Goal: Navigation & Orientation: Find specific page/section

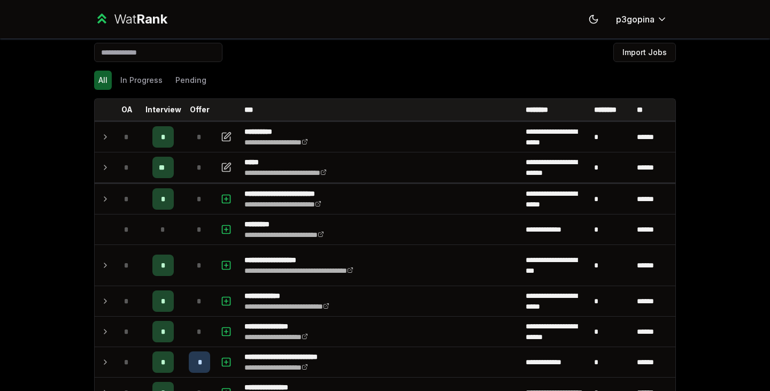
scroll to position [9, 0]
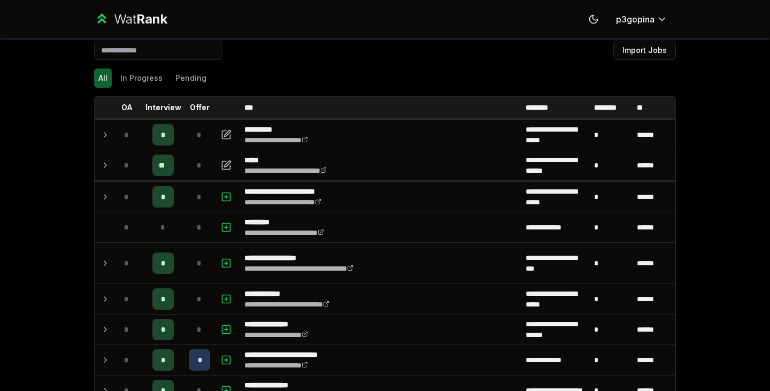
click at [124, 166] on span "*" at bounding box center [126, 165] width 5 height 11
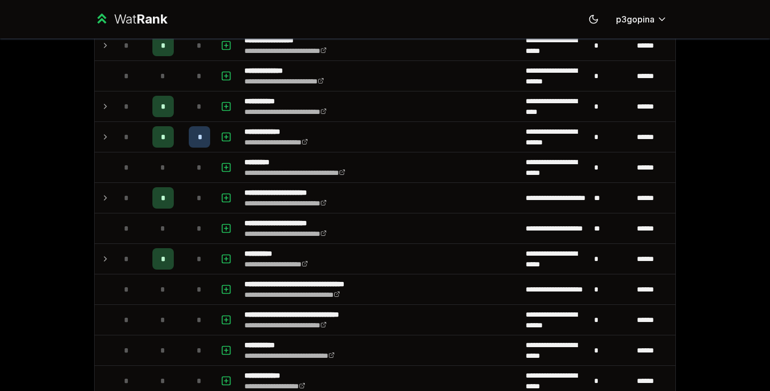
scroll to position [1785, 0]
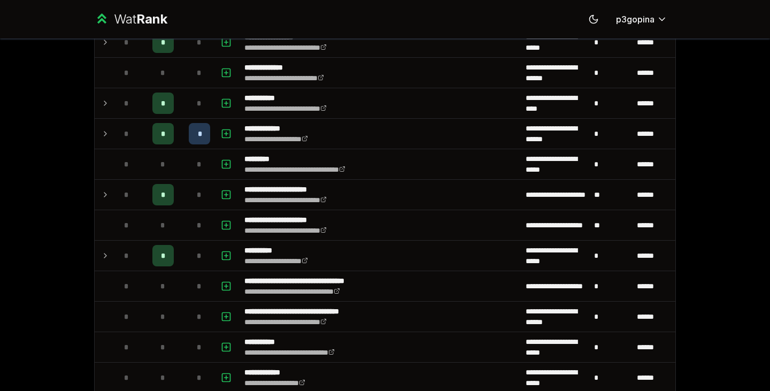
click at [174, 141] on td "*" at bounding box center [163, 134] width 43 height 30
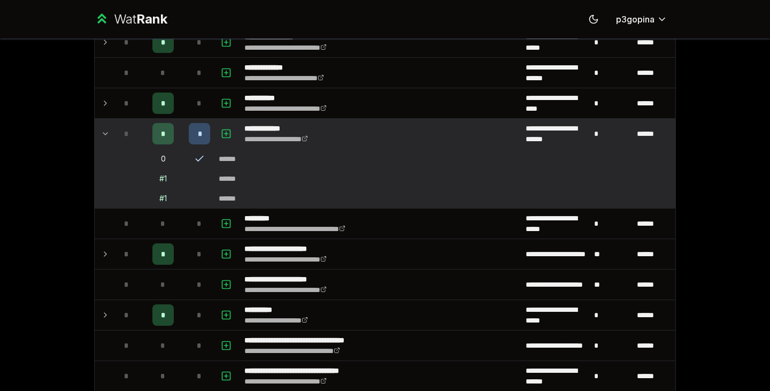
click at [179, 135] on td "*" at bounding box center [163, 134] width 43 height 30
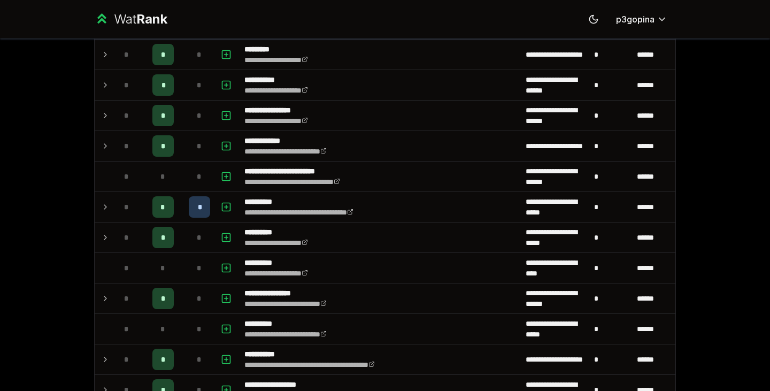
scroll to position [1279, 0]
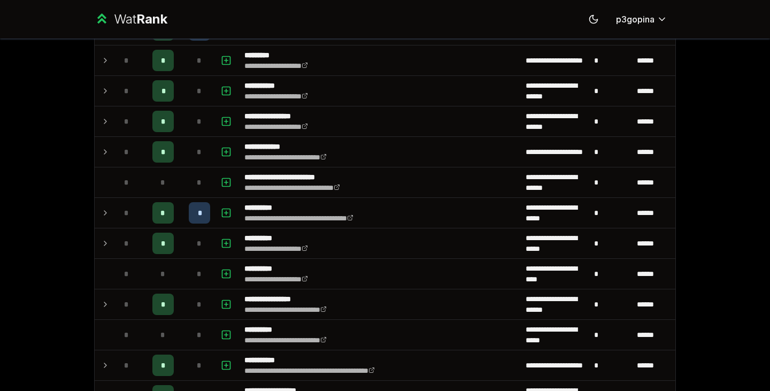
click at [173, 221] on td "*" at bounding box center [163, 213] width 43 height 30
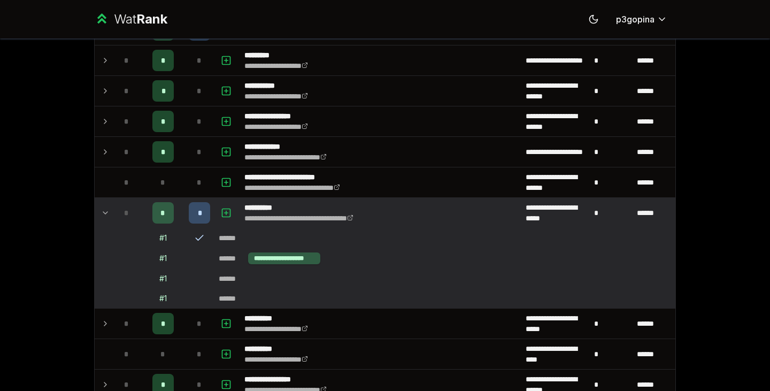
click at [173, 221] on td "*" at bounding box center [163, 213] width 43 height 30
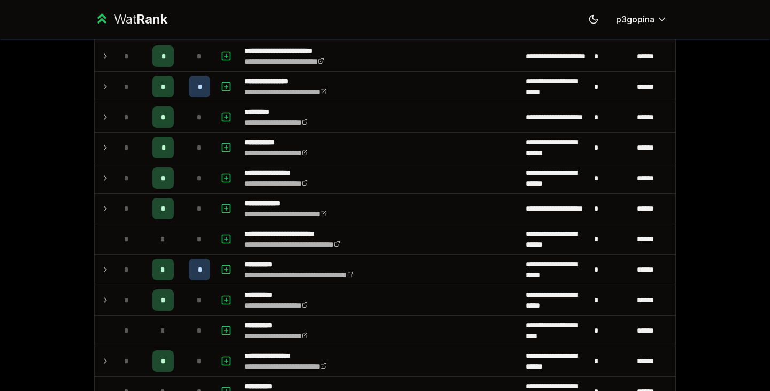
scroll to position [1229, 0]
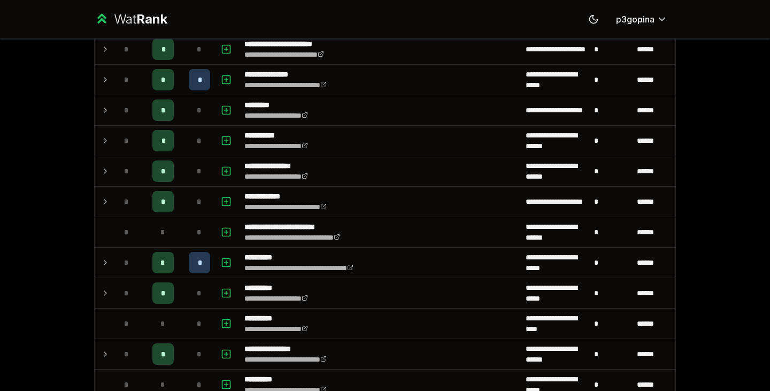
click at [172, 79] on td "*" at bounding box center [163, 80] width 43 height 30
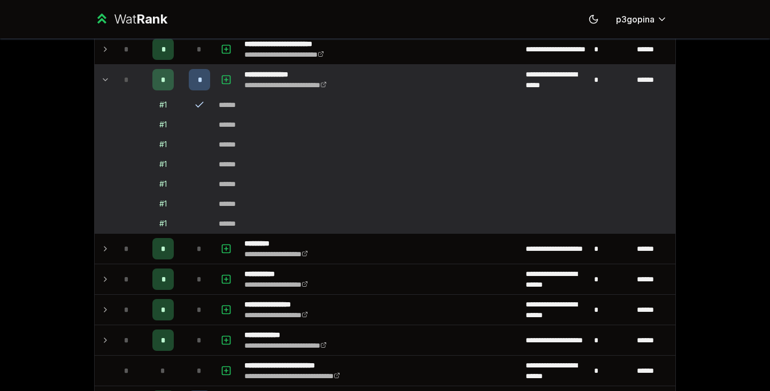
click at [172, 81] on td "*" at bounding box center [163, 80] width 43 height 30
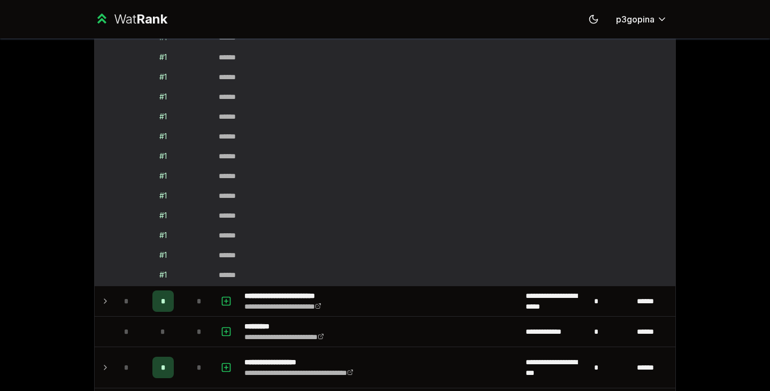
scroll to position [0, 0]
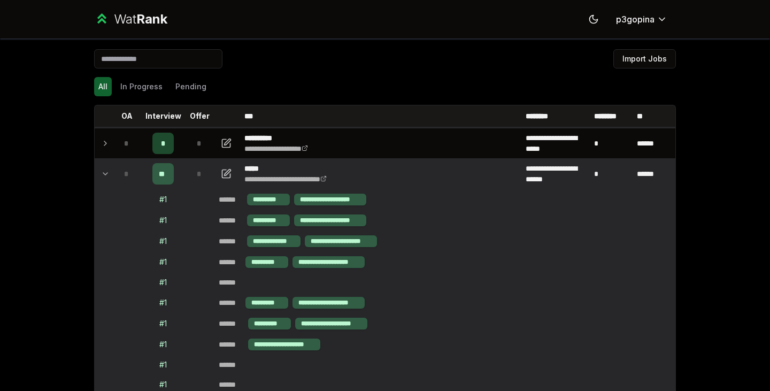
click at [106, 171] on td at bounding box center [103, 174] width 17 height 30
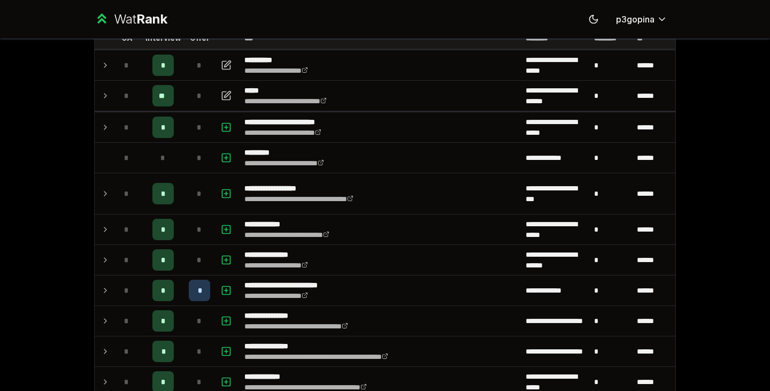
scroll to position [123, 0]
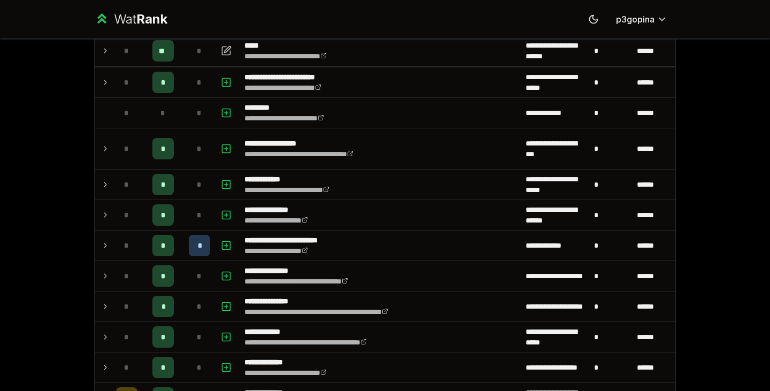
click at [116, 238] on div "*" at bounding box center [126, 245] width 21 height 21
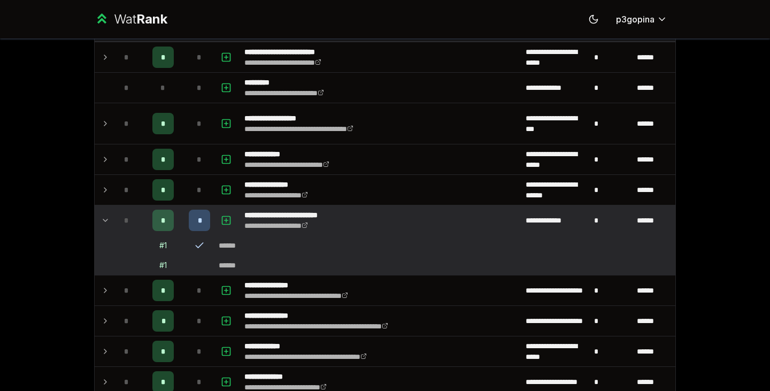
scroll to position [165, 0]
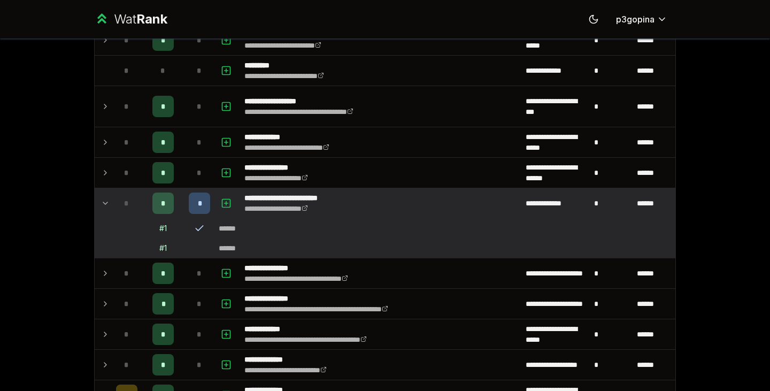
click at [194, 229] on icon at bounding box center [199, 228] width 11 height 11
click at [97, 196] on td at bounding box center [103, 203] width 17 height 30
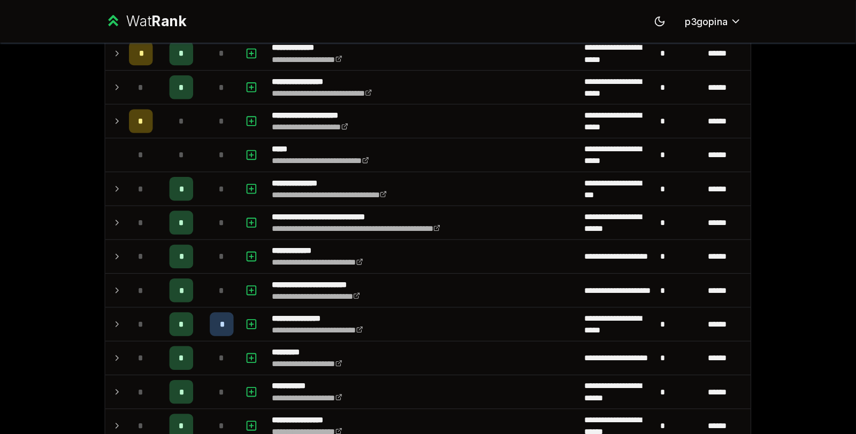
scroll to position [480, 0]
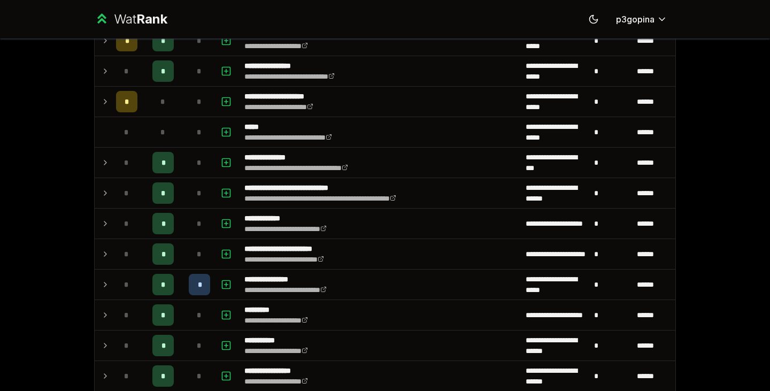
click at [95, 279] on td at bounding box center [103, 285] width 17 height 30
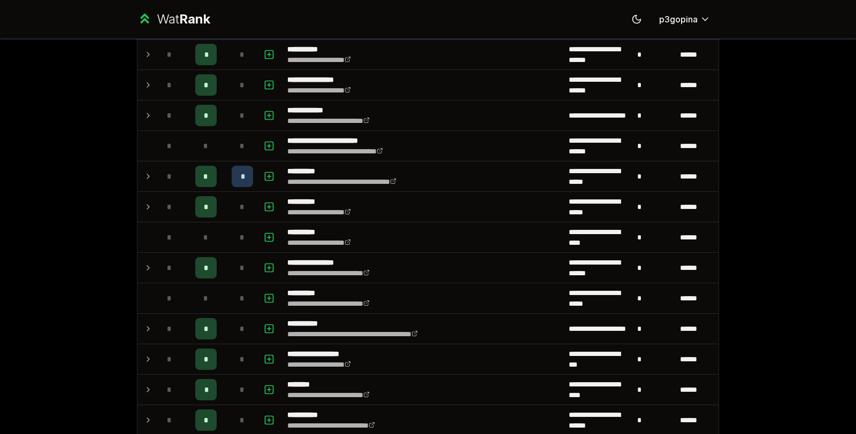
scroll to position [913, 0]
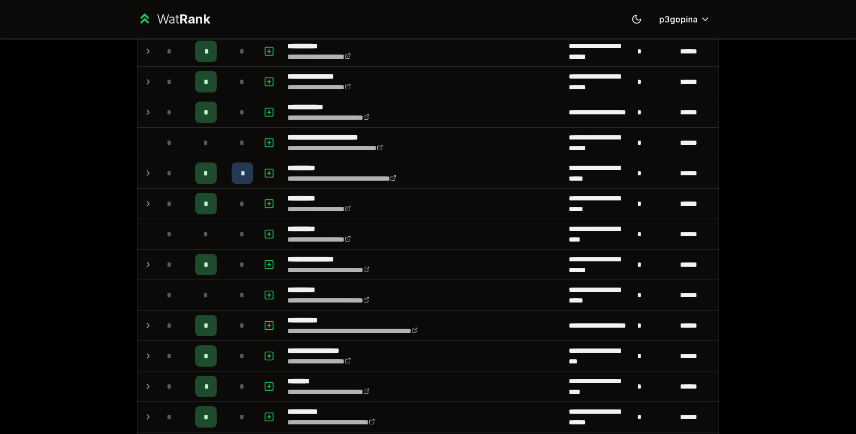
click at [155, 172] on td "*" at bounding box center [170, 173] width 30 height 30
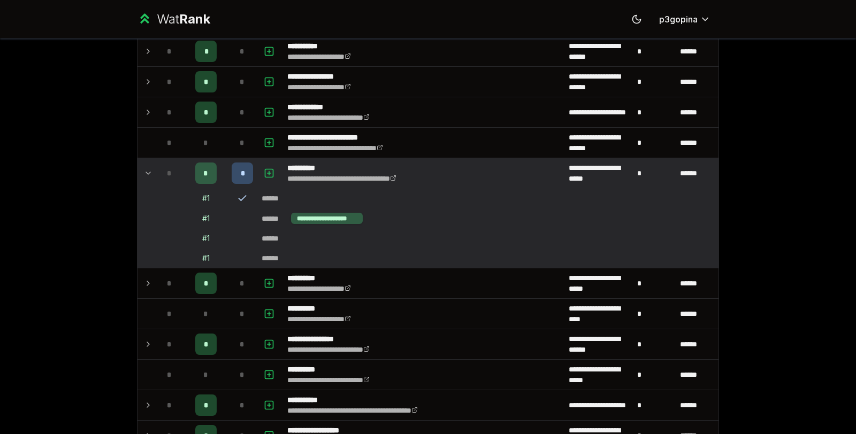
click at [155, 172] on td "*" at bounding box center [170, 173] width 30 height 30
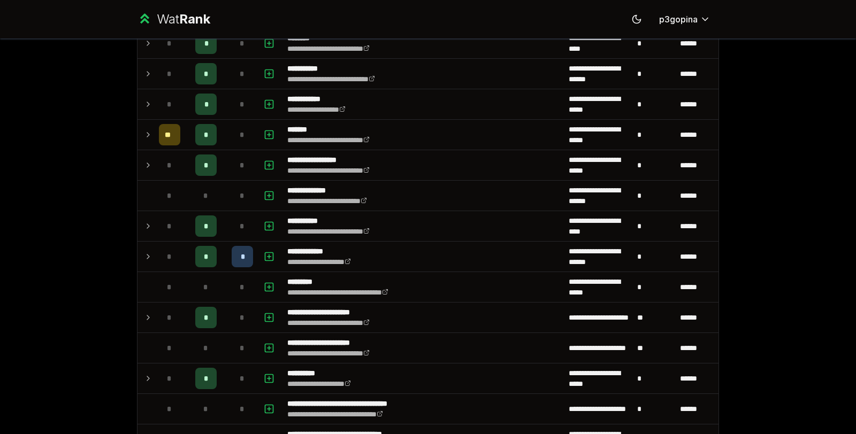
scroll to position [1259, 0]
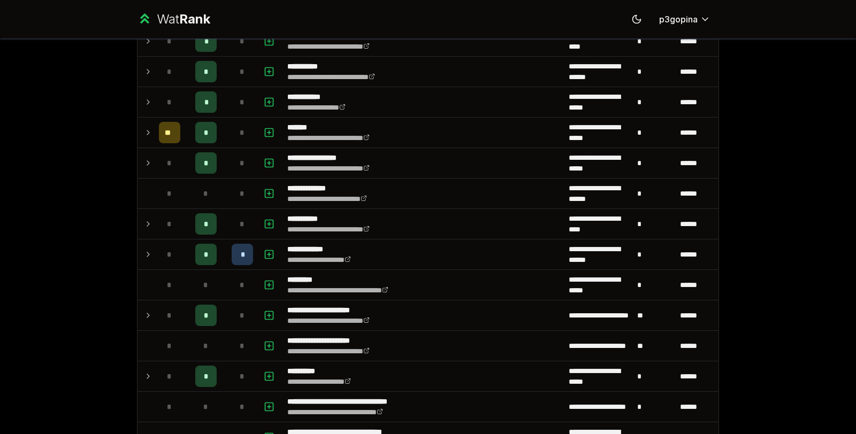
click at [155, 240] on td "*" at bounding box center [170, 255] width 30 height 30
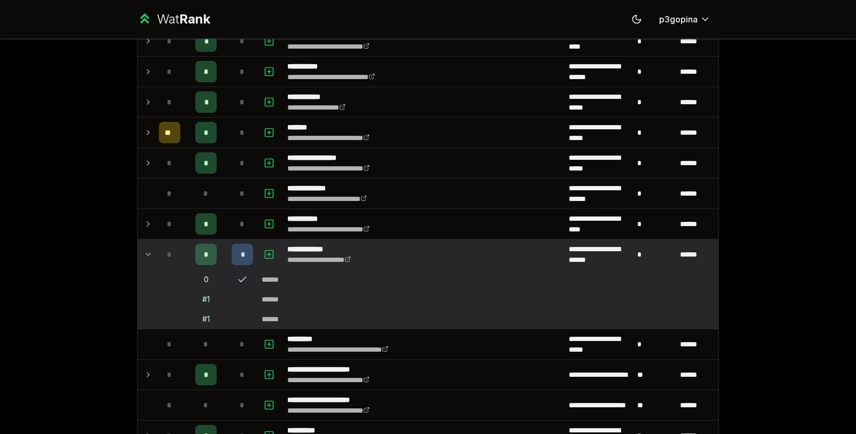
click at [149, 240] on td at bounding box center [145, 255] width 17 height 30
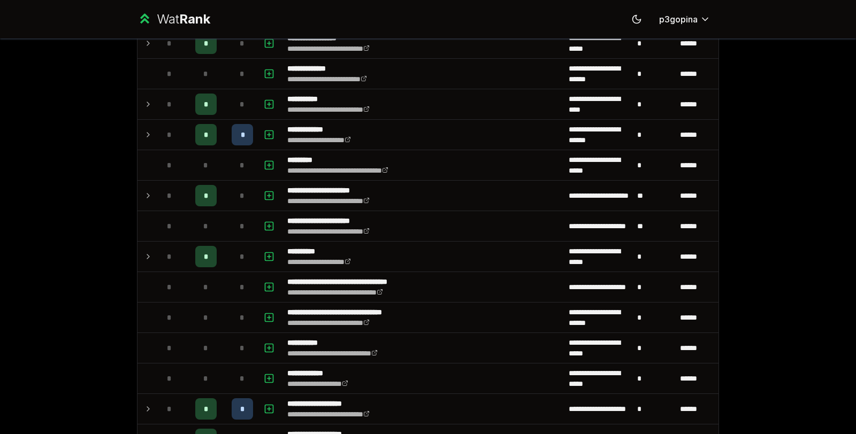
scroll to position [1541, 0]
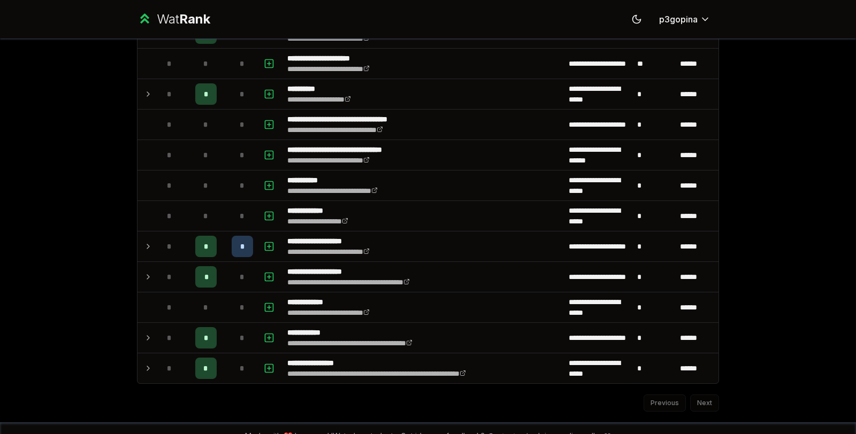
click at [167, 241] on span "*" at bounding box center [169, 246] width 5 height 11
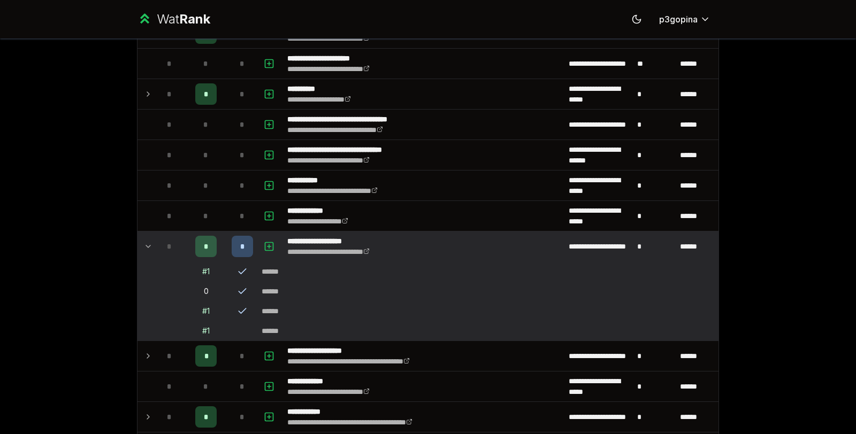
click at [160, 237] on div "*" at bounding box center [169, 246] width 21 height 21
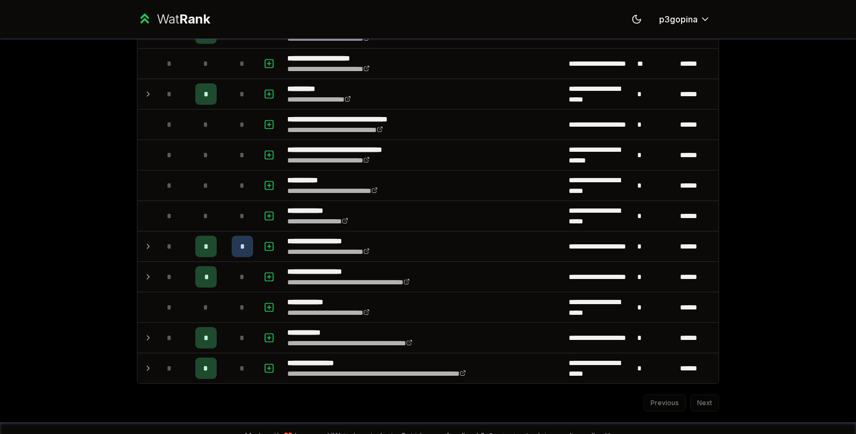
click at [160, 237] on div "*" at bounding box center [169, 246] width 21 height 21
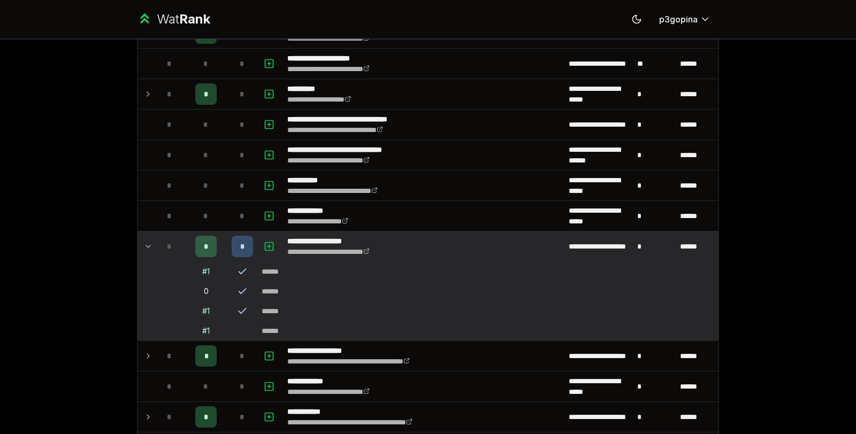
click at [160, 237] on div "*" at bounding box center [169, 246] width 21 height 21
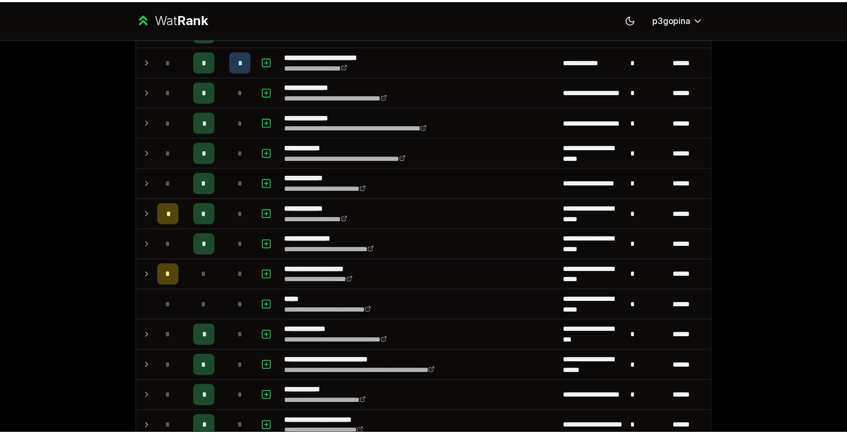
scroll to position [0, 0]
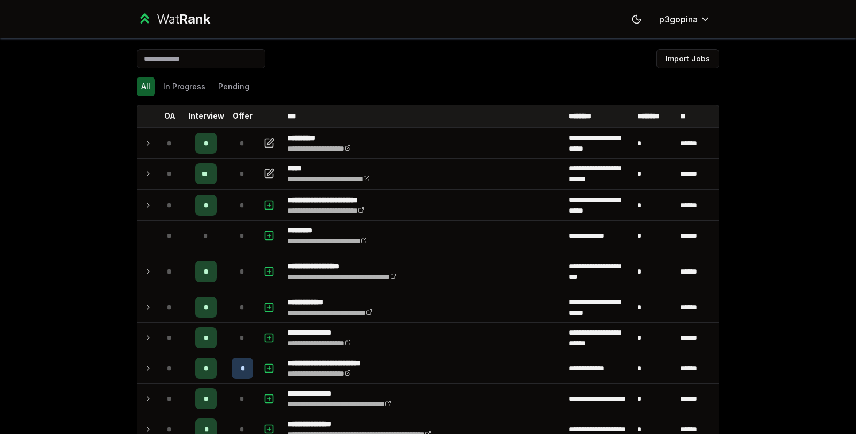
click at [157, 20] on div "Wat Rank" at bounding box center [183, 19] width 53 height 17
